Goal: Task Accomplishment & Management: Use online tool/utility

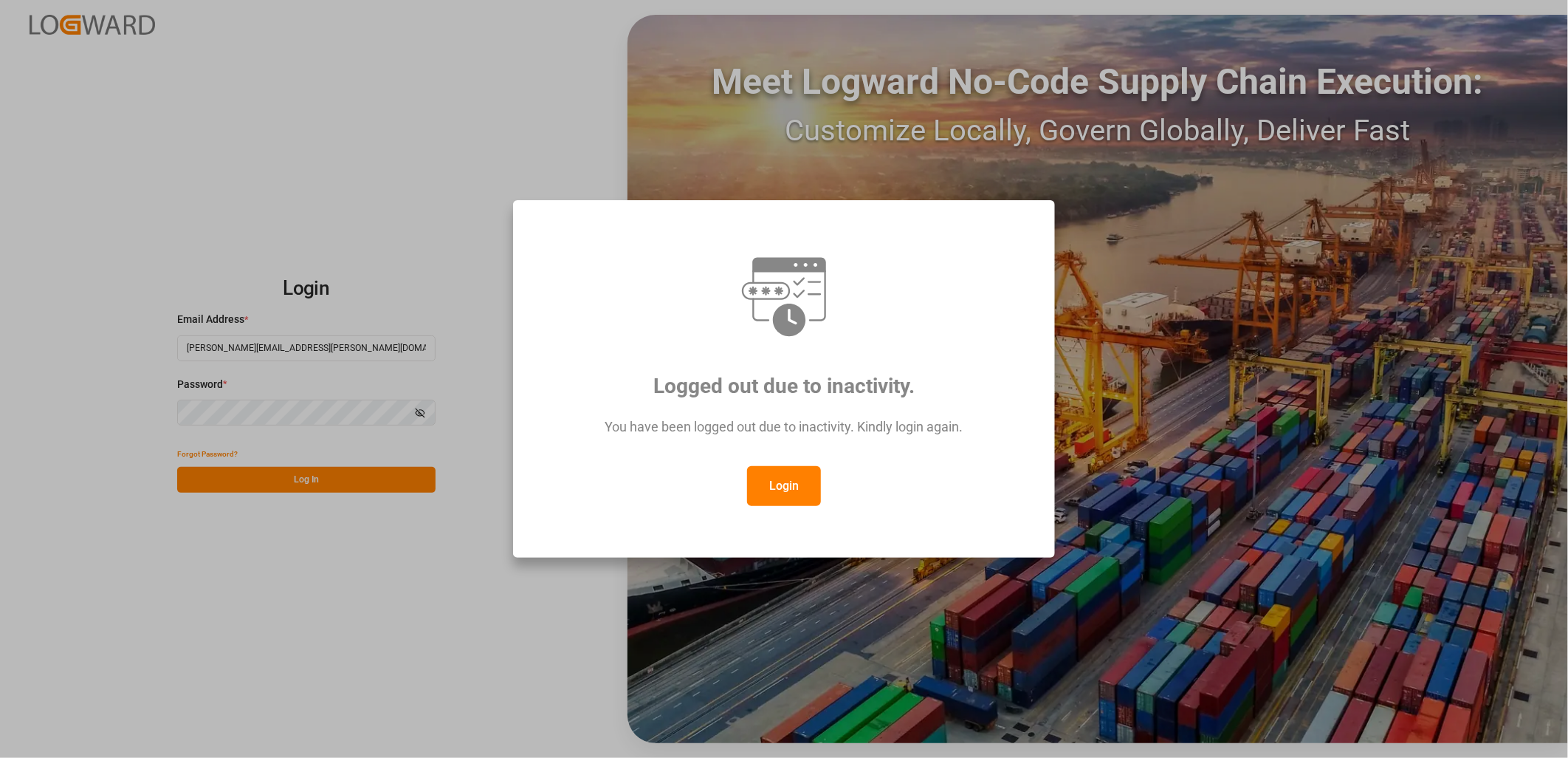
click at [787, 485] on button "Login" at bounding box center [784, 486] width 74 height 40
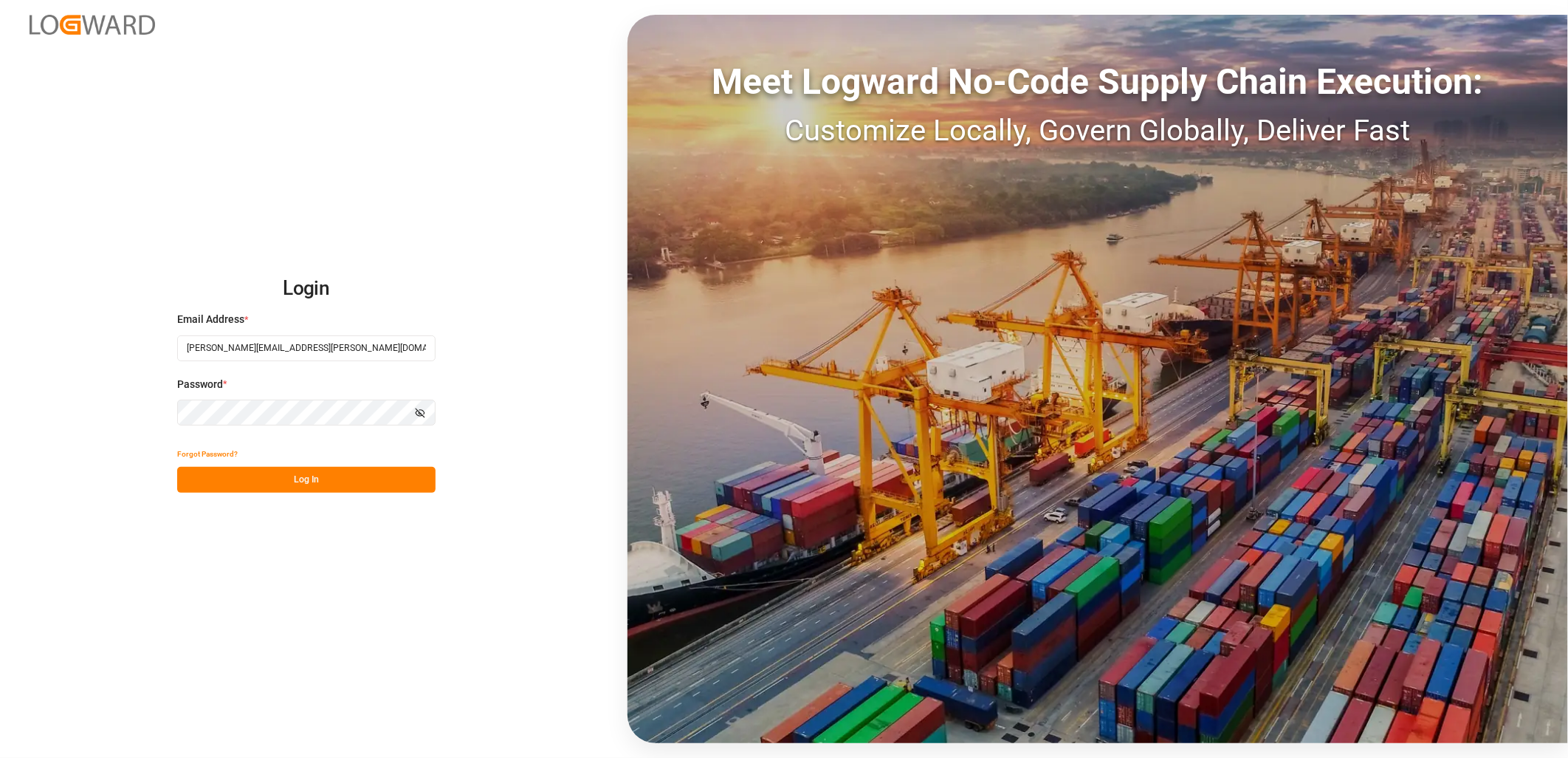
click at [334, 480] on button "Log In" at bounding box center [306, 480] width 258 height 26
